Goal: Task Accomplishment & Management: Use online tool/utility

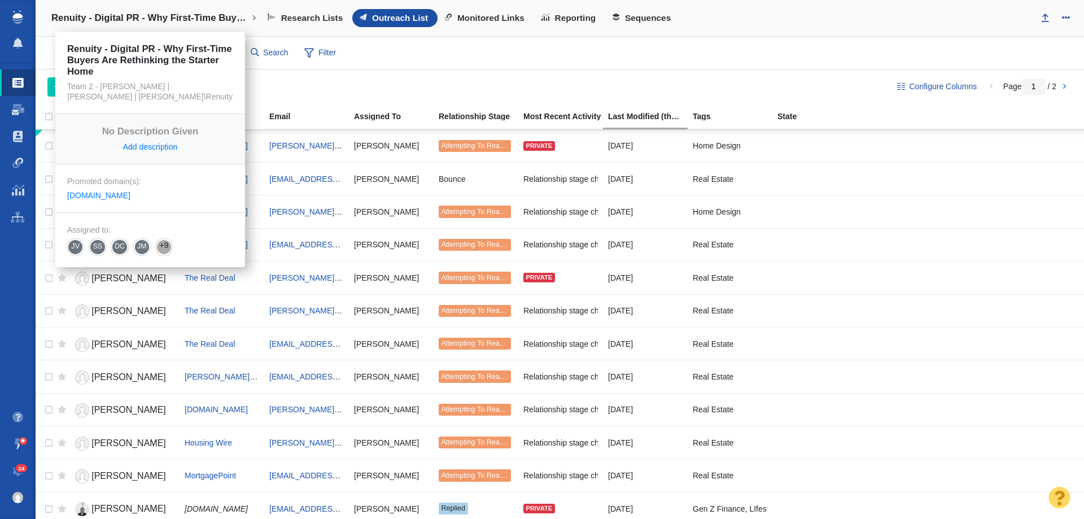
click at [104, 14] on h4 "Renuity - Digital PR - Why First-Time Buyers Are Rethinking the Starter Home" at bounding box center [150, 17] width 198 height 11
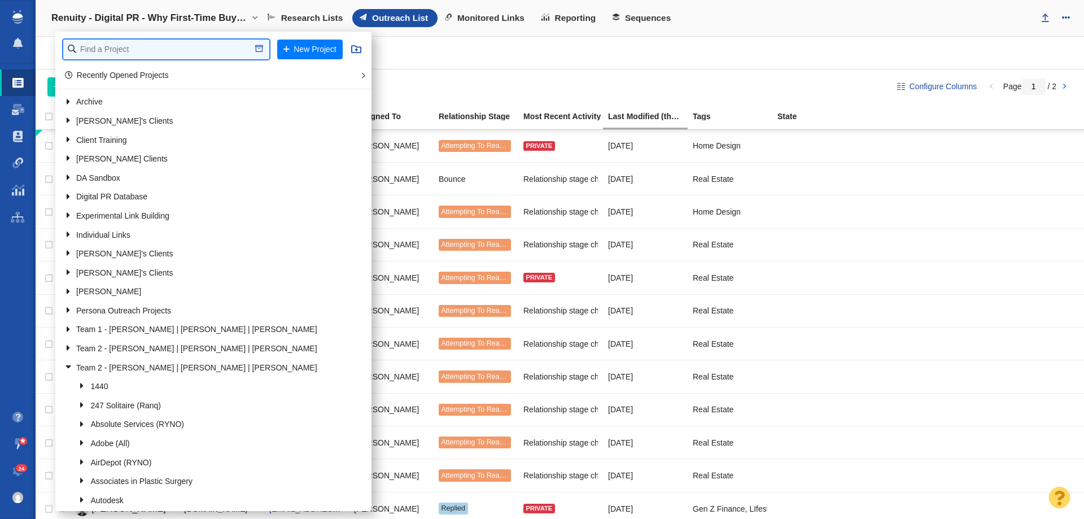
click at [94, 43] on input "text" at bounding box center [166, 50] width 206 height 20
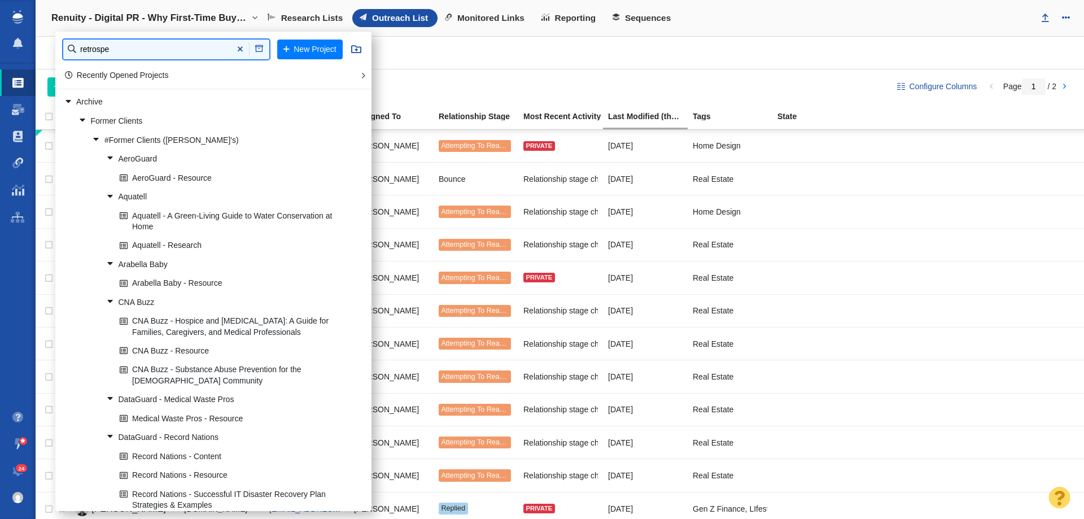
type input "retrospe"
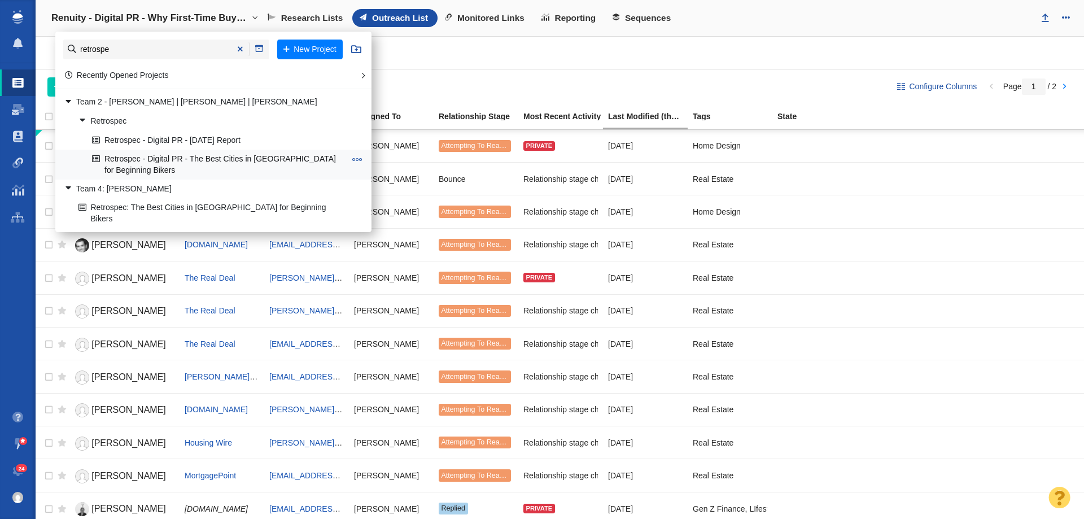
click at [124, 164] on link "Retrospec - Digital PR - The Best Cities in [GEOGRAPHIC_DATA] for Beginning Bik…" at bounding box center [218, 164] width 259 height 28
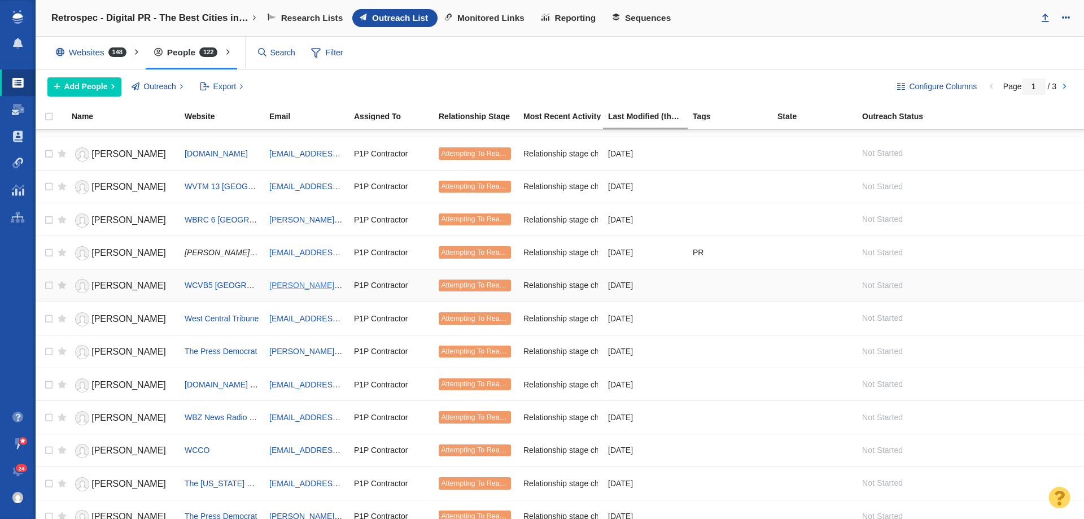
scroll to position [1259, 0]
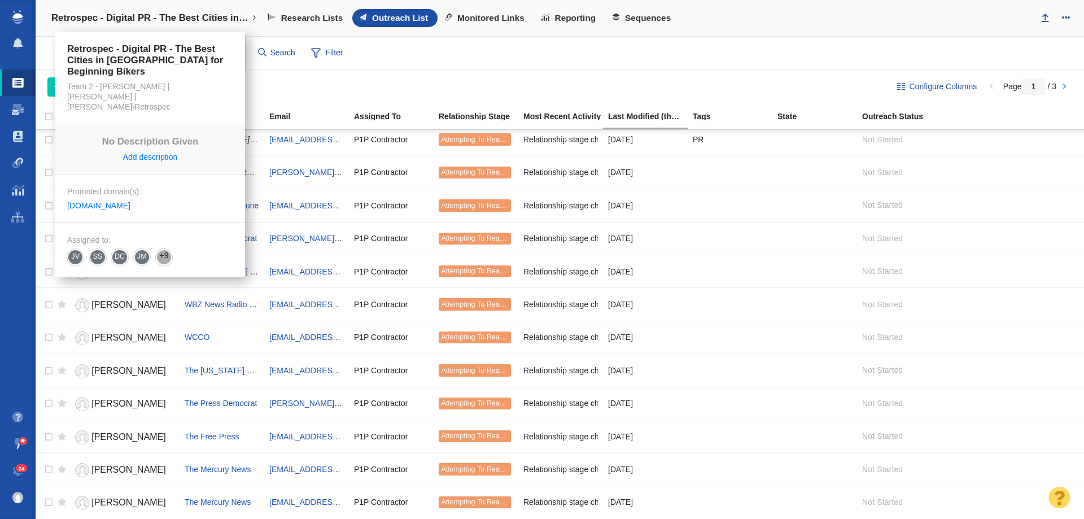
click at [107, 9] on link "Retrospec - Digital PR - The Best Cities in [GEOGRAPHIC_DATA] for Beginning Bik…" at bounding box center [153, 18] width 221 height 27
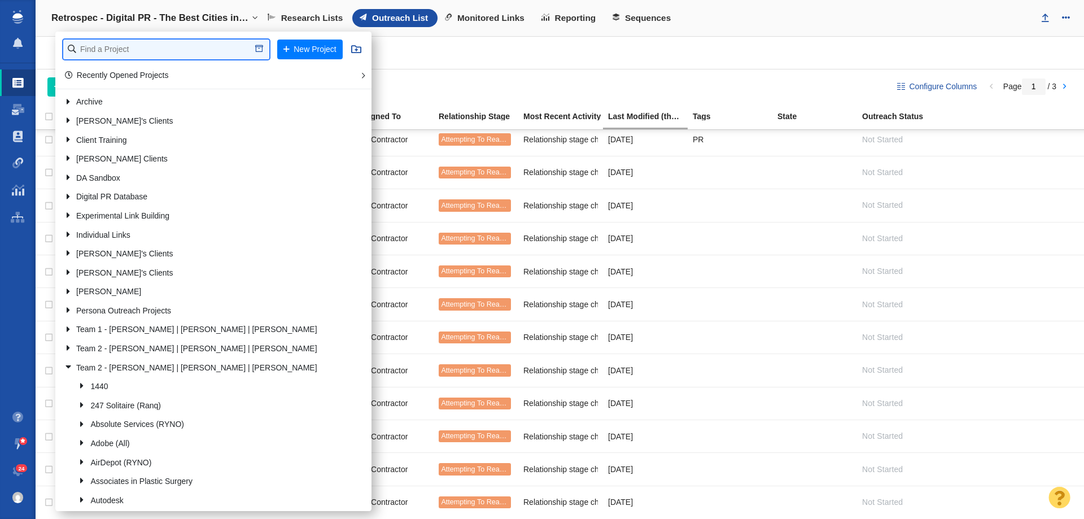
click at [135, 52] on input "text" at bounding box center [166, 50] width 206 height 20
type input "e"
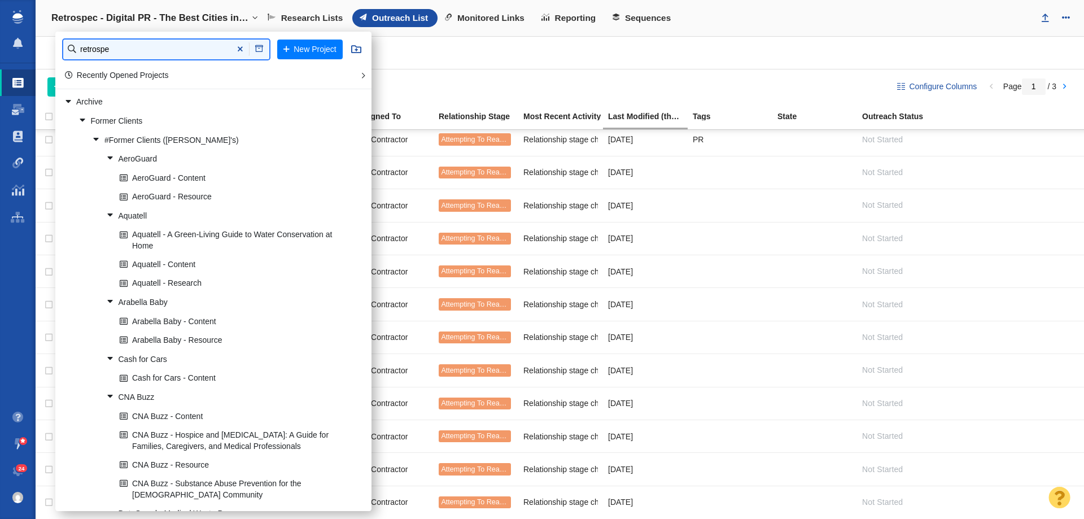
type input "retrospe"
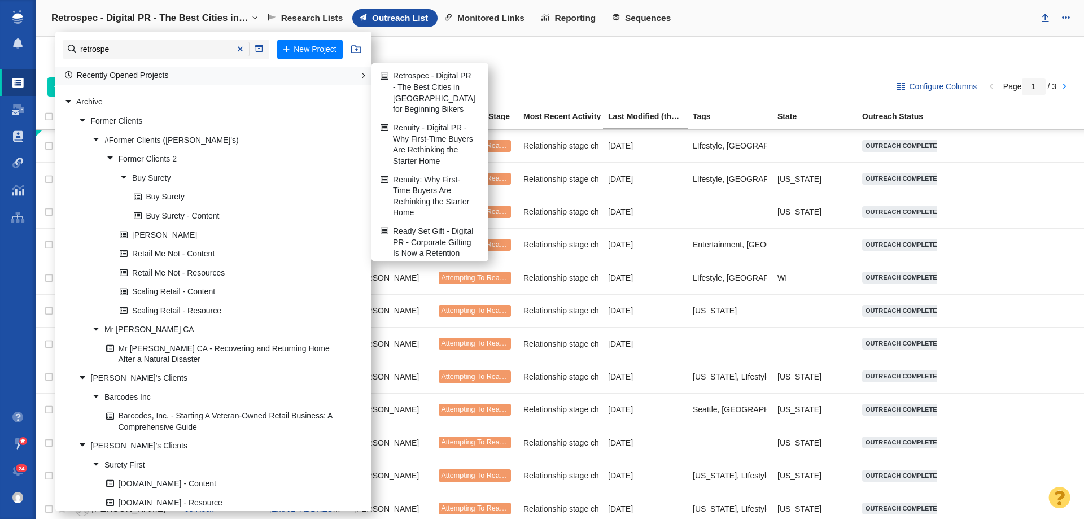
scroll to position [1259, 0]
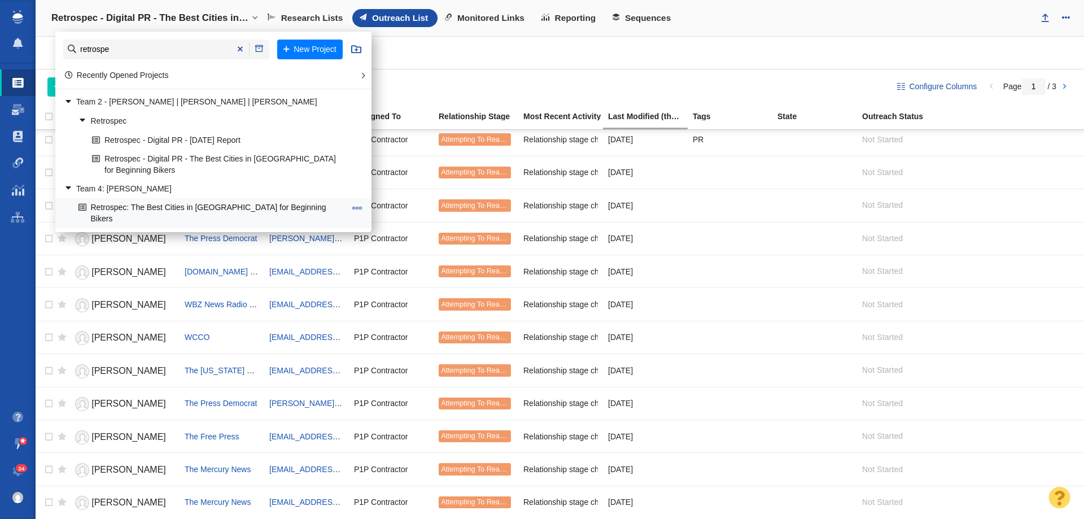
click at [189, 205] on link "Retrospec: The Best Cities in [GEOGRAPHIC_DATA] for Beginning Bikers" at bounding box center [212, 213] width 273 height 28
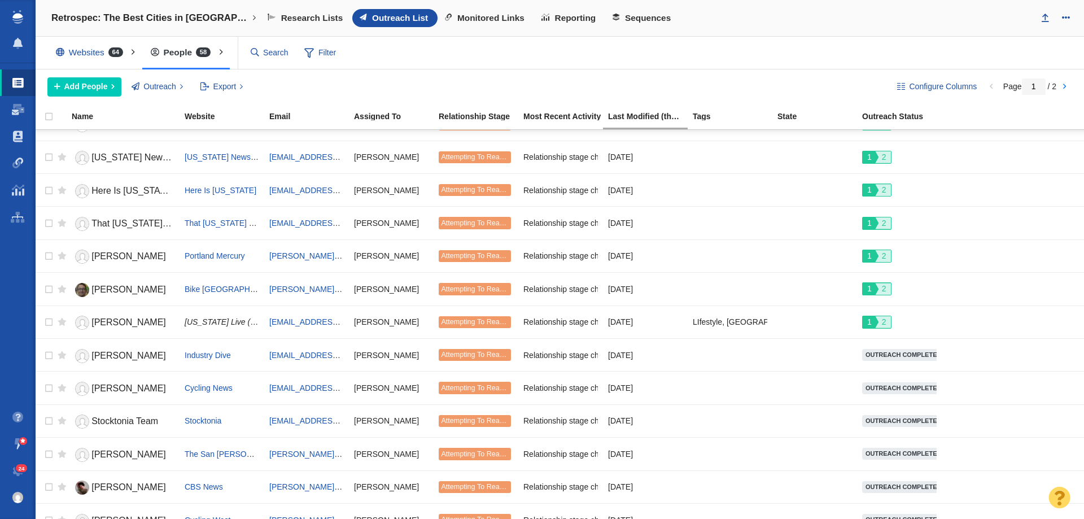
scroll to position [1259, 0]
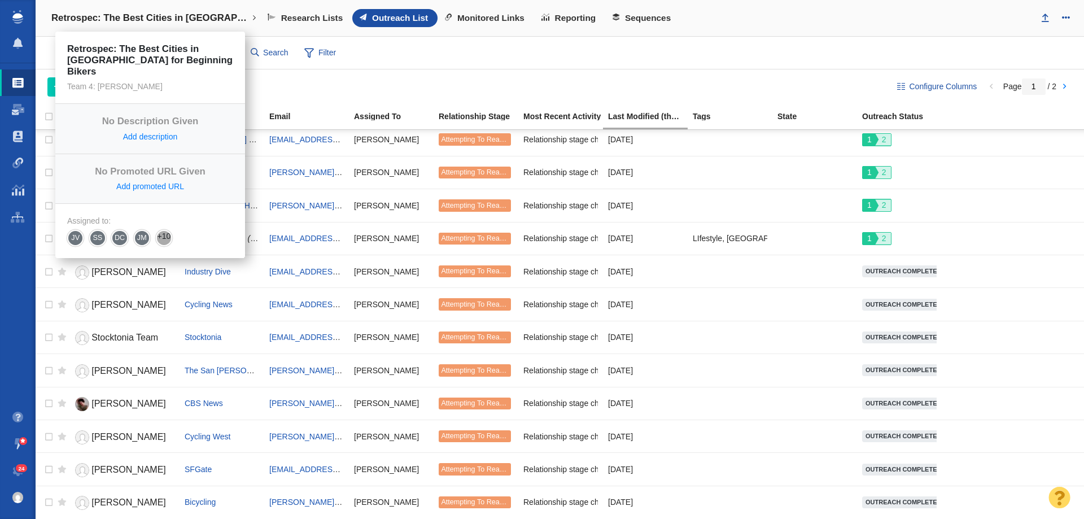
click at [73, 11] on link "Retrospec: The Best Cities in [GEOGRAPHIC_DATA] for Beginning Bikers" at bounding box center [153, 18] width 221 height 27
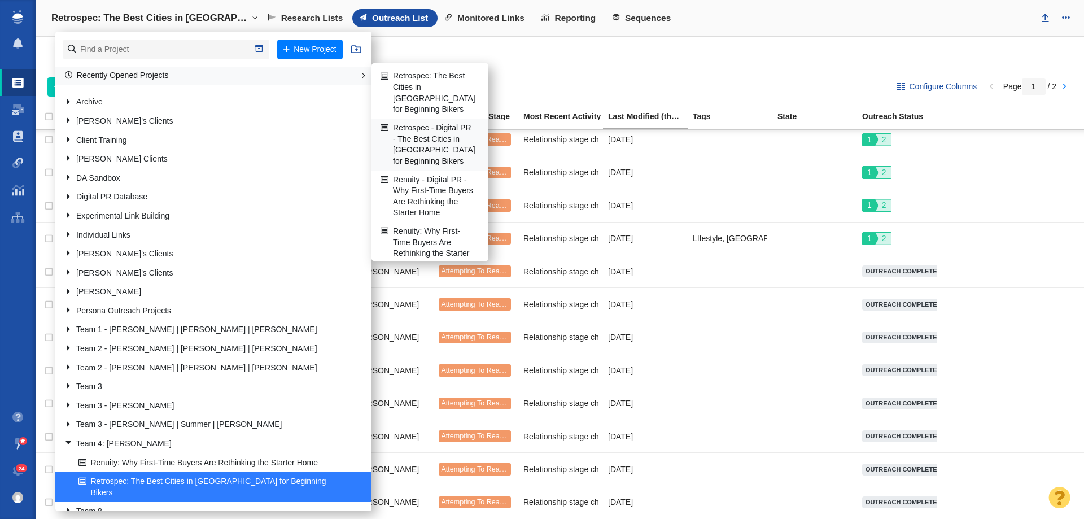
click at [390, 142] on link "Retrospec - Digital PR - The Best Cities in [GEOGRAPHIC_DATA] for Beginning Bik…" at bounding box center [430, 144] width 104 height 51
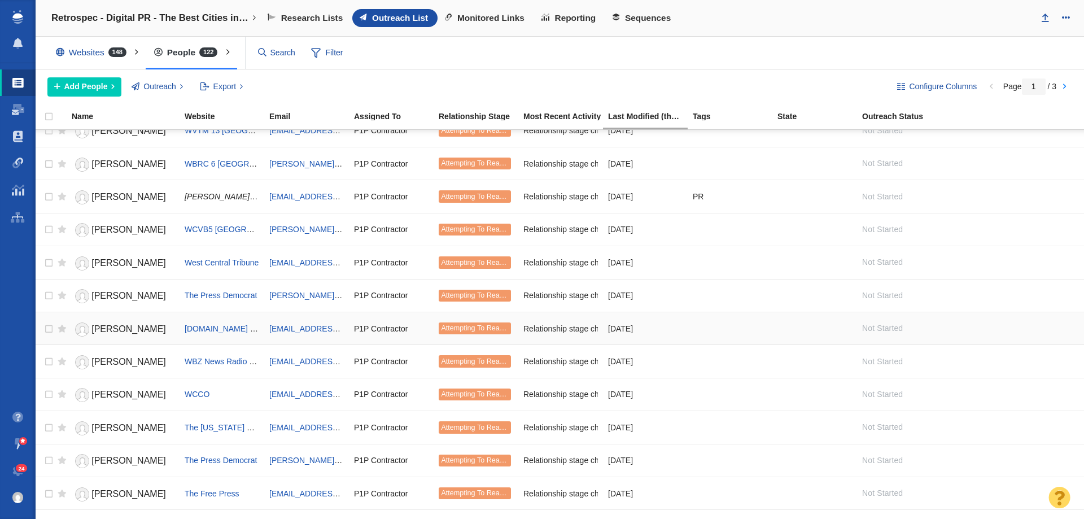
scroll to position [1259, 0]
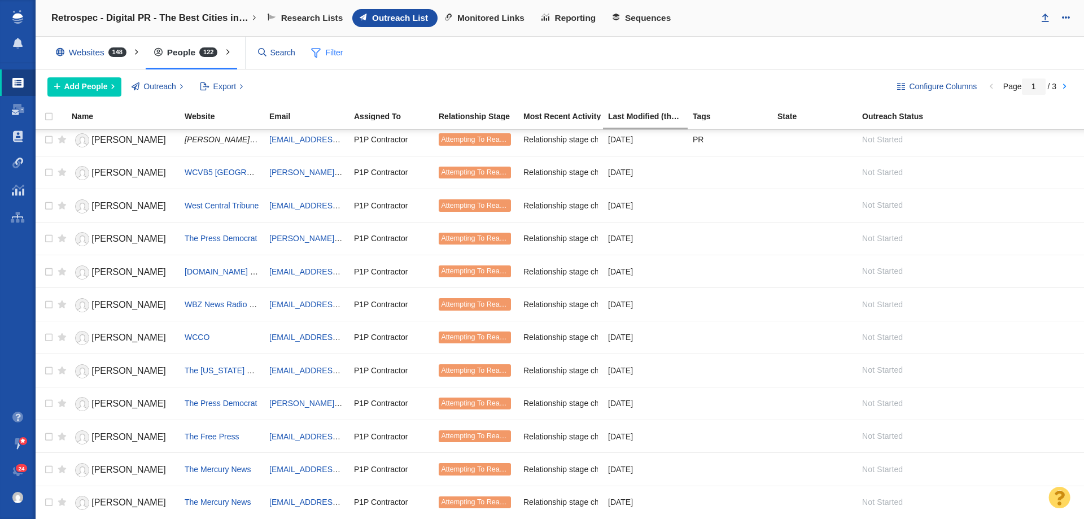
click at [331, 52] on span "Filter" at bounding box center [327, 52] width 45 height 21
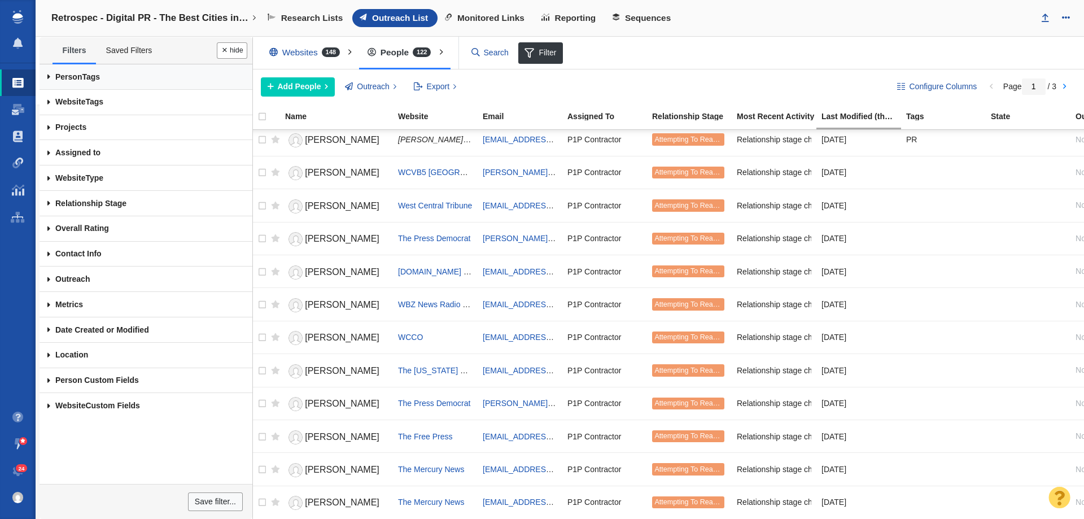
click at [109, 85] on link "Person Tags" at bounding box center [146, 76] width 213 height 25
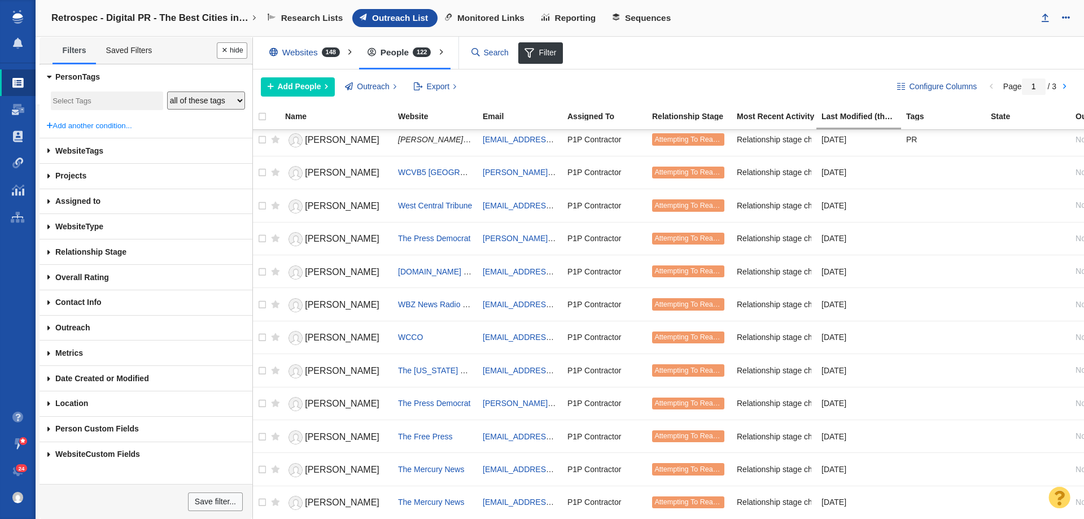
click at [99, 80] on link "Person Tags" at bounding box center [146, 76] width 213 height 25
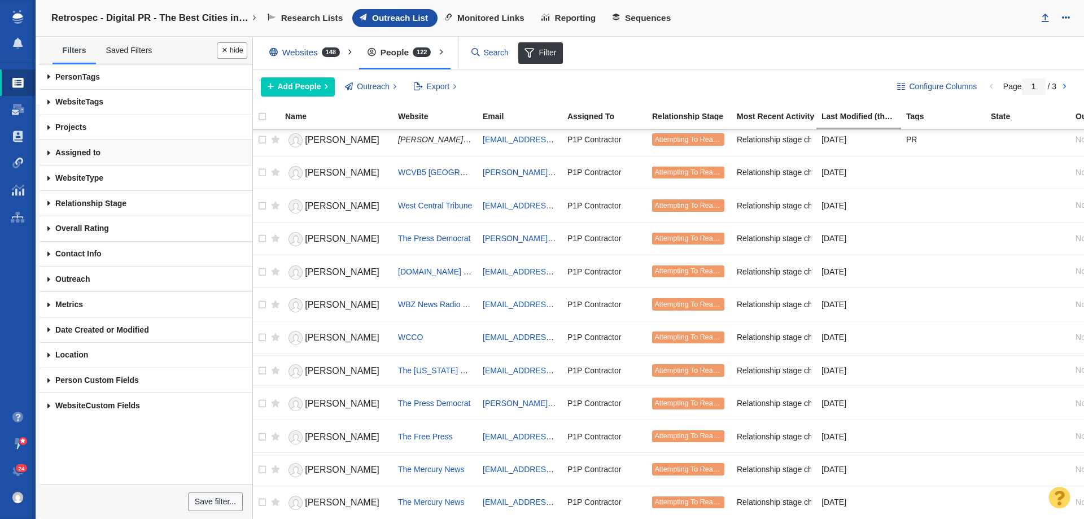
click at [94, 156] on link "Assigned to" at bounding box center [146, 152] width 213 height 25
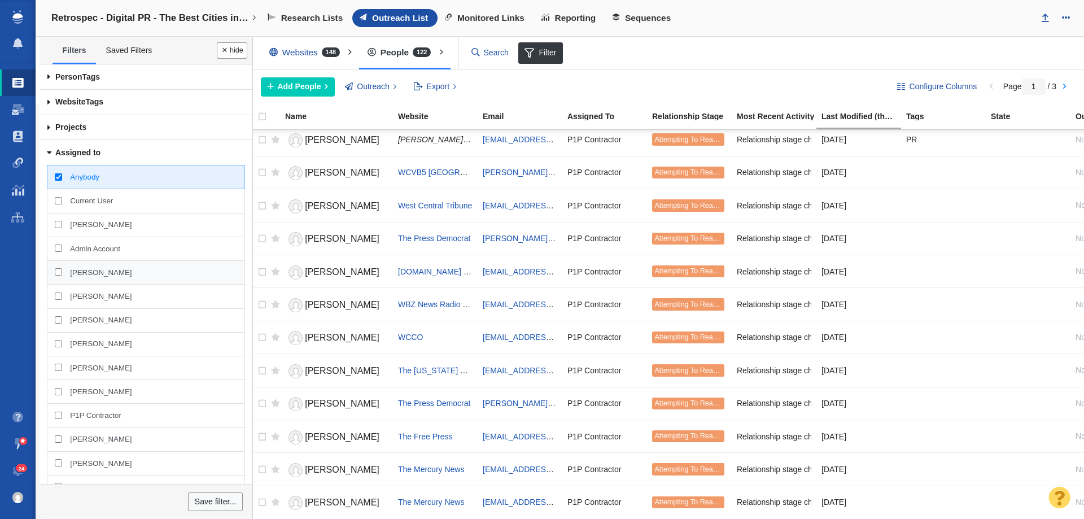
scroll to position [56, 0]
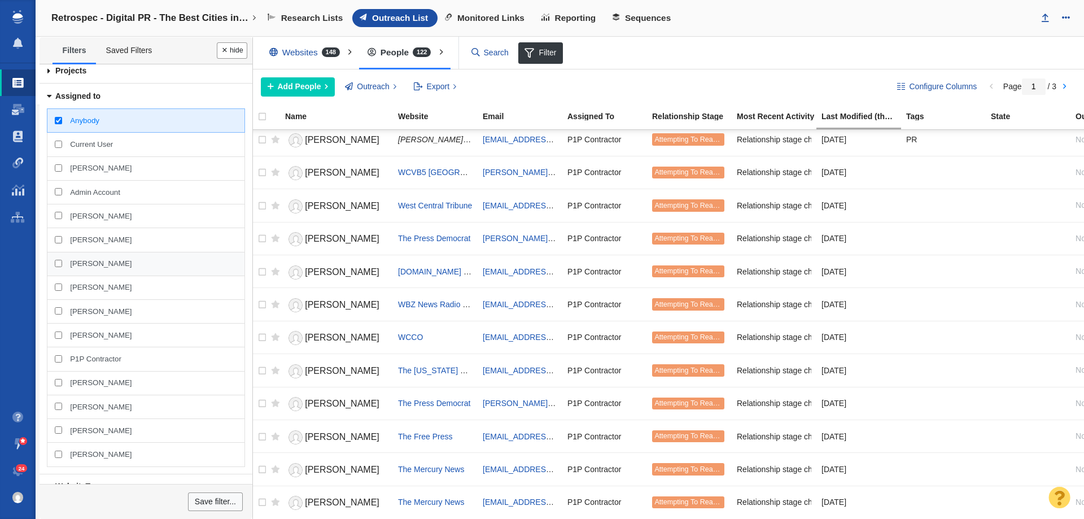
click at [89, 261] on span "[PERSON_NAME]" at bounding box center [101, 264] width 62 height 10
click at [62, 261] on input "[PERSON_NAME]" at bounding box center [58, 263] width 7 height 7
checkbox input "true"
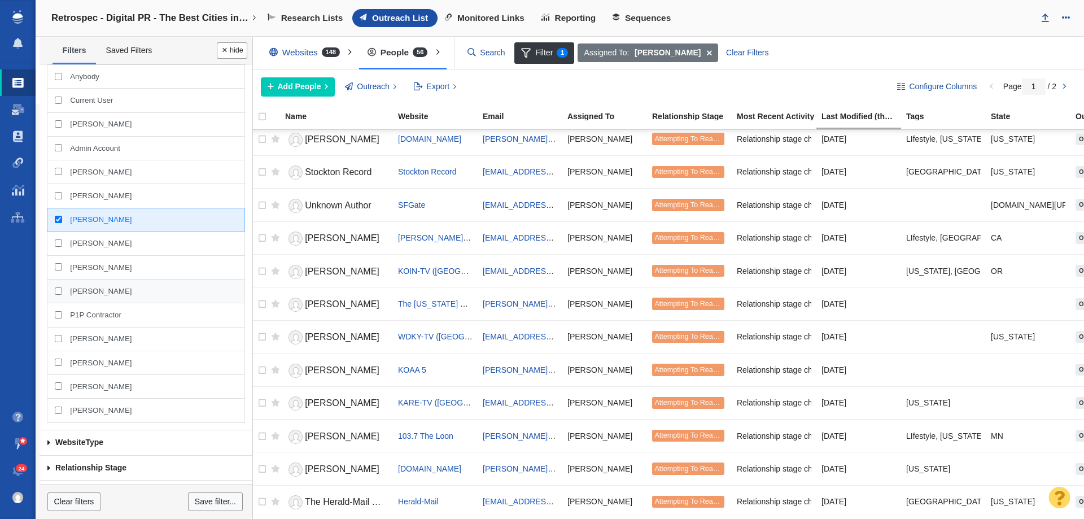
scroll to position [169, 0]
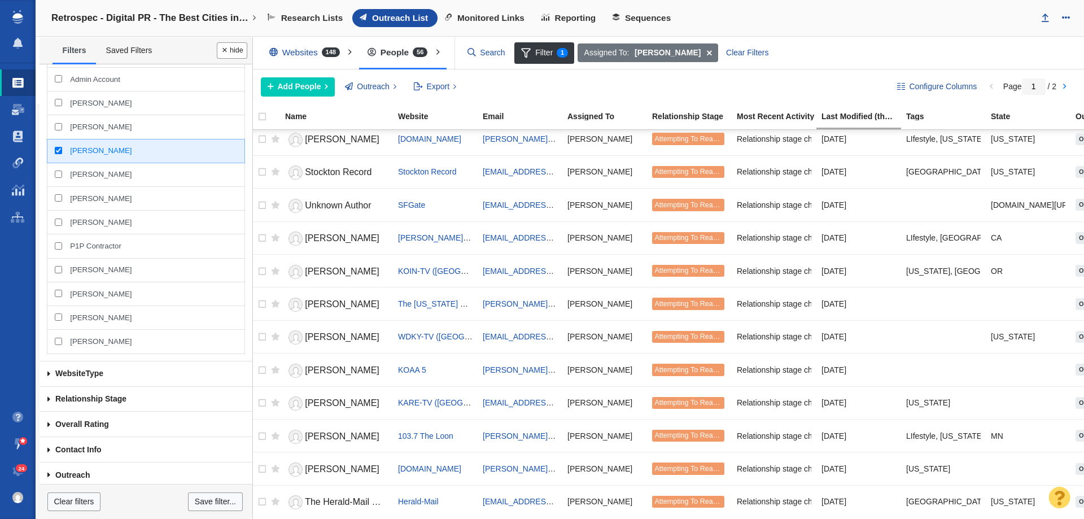
click at [59, 244] on input "P1P Contractor" at bounding box center [58, 245] width 7 height 7
checkbox input "true"
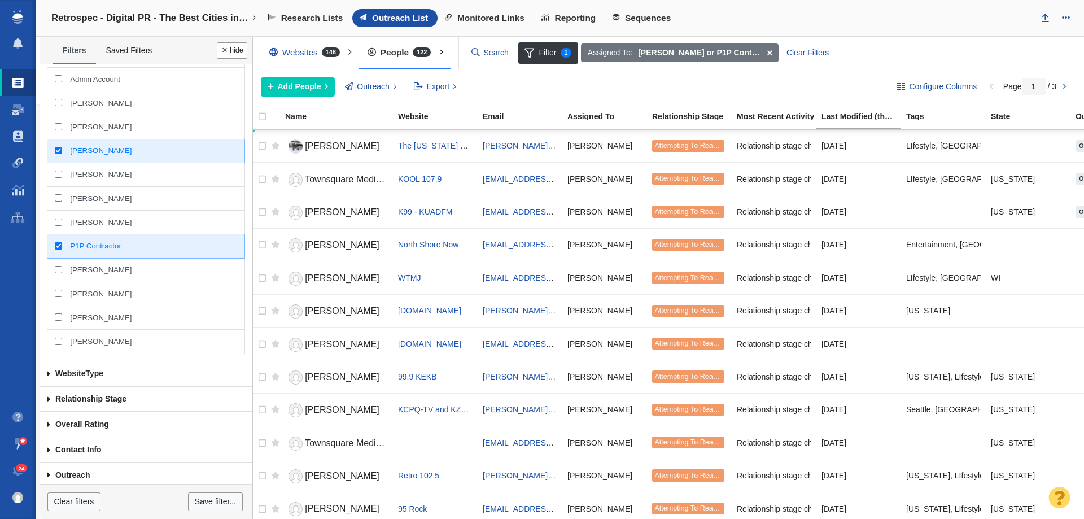
click at [58, 152] on div "[PERSON_NAME]" at bounding box center [146, 151] width 198 height 24
click at [58, 152] on input "[PERSON_NAME]" at bounding box center [58, 150] width 7 height 7
checkbox input "false"
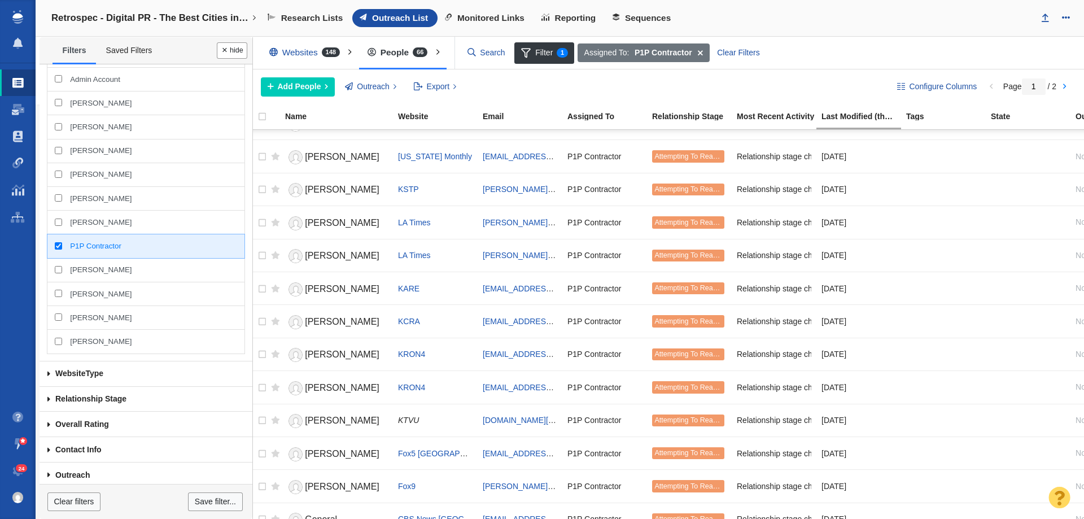
scroll to position [1267, 0]
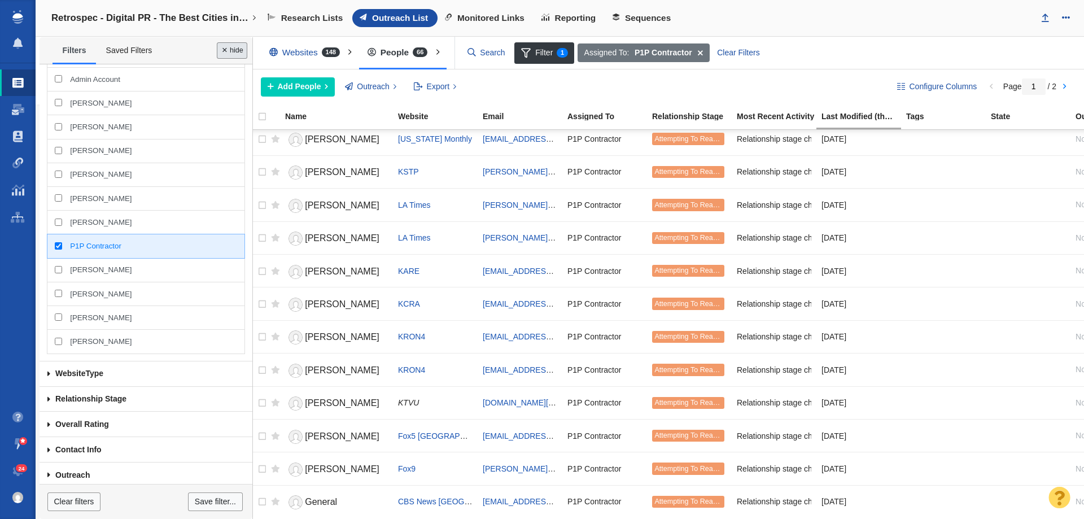
click at [226, 47] on button "Done" at bounding box center [232, 50] width 30 height 16
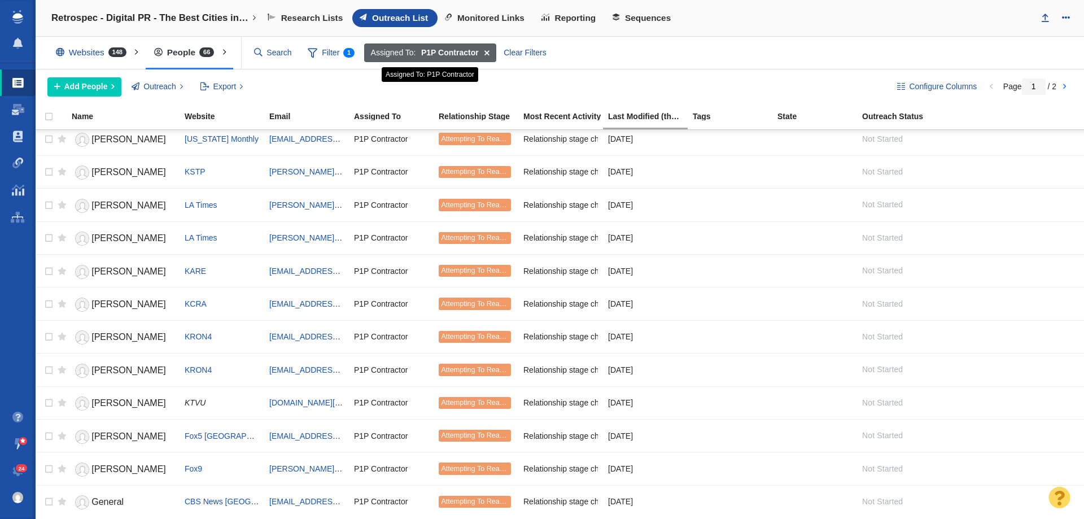
click at [488, 52] on span at bounding box center [486, 52] width 17 height 19
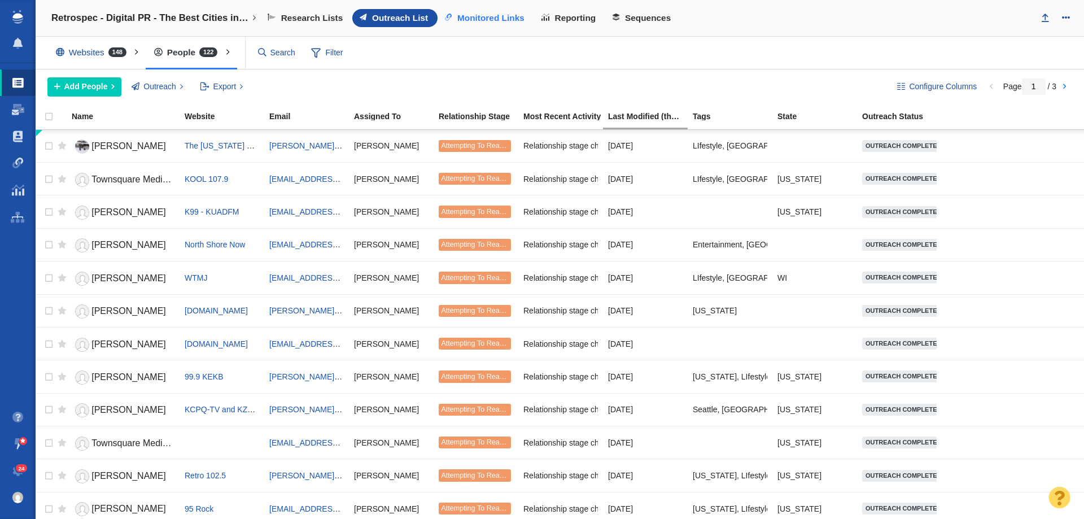
click at [506, 18] on span "Monitored Links" at bounding box center [490, 18] width 67 height 10
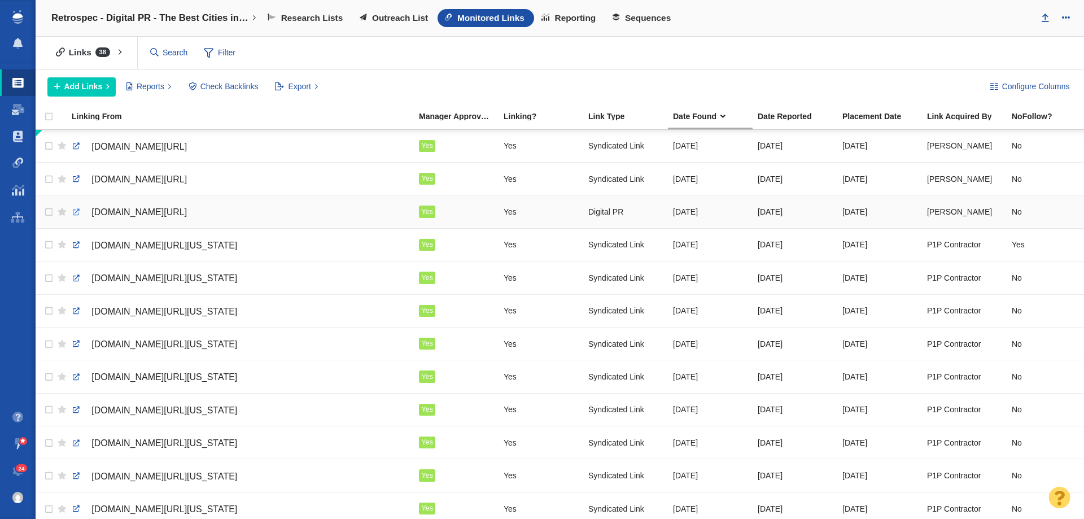
click at [78, 210] on link at bounding box center [76, 212] width 10 height 10
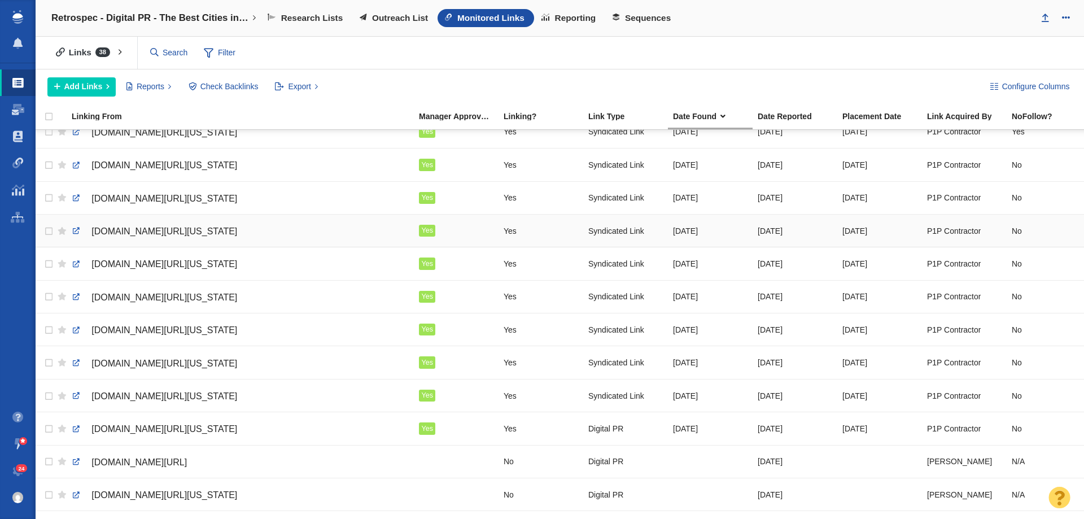
scroll to position [226, 0]
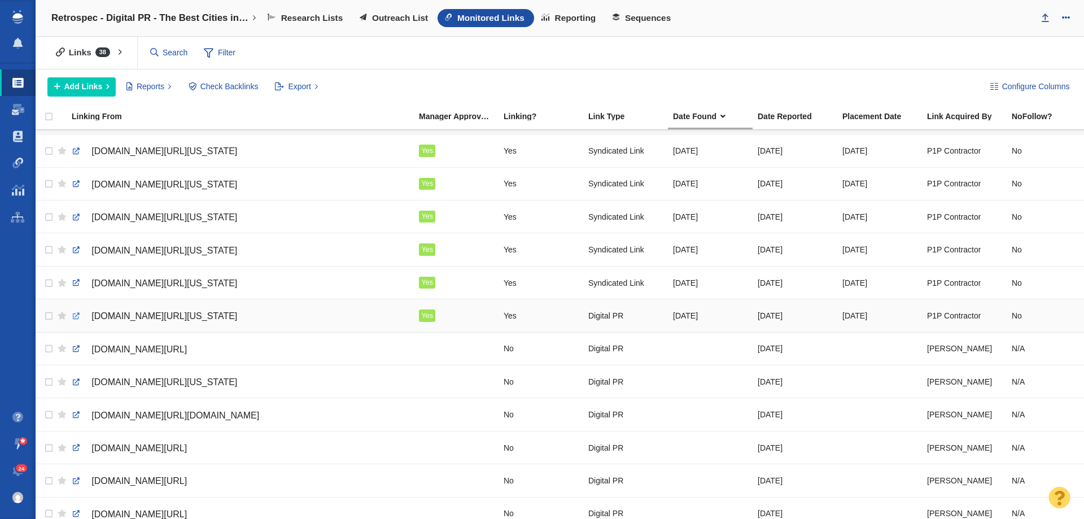
click at [76, 317] on link at bounding box center [76, 316] width 10 height 10
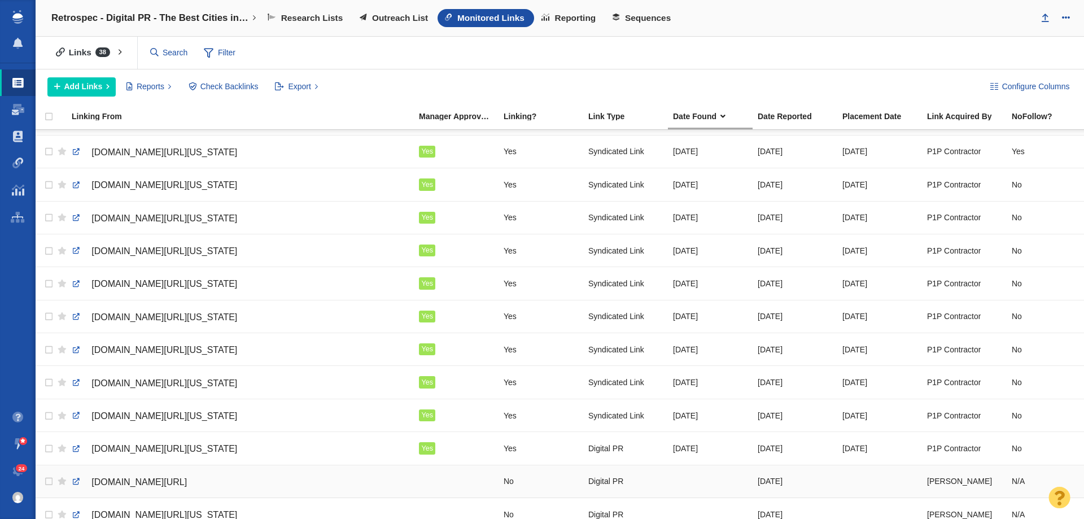
scroll to position [113, 0]
